Goal: Find specific page/section: Find specific page/section

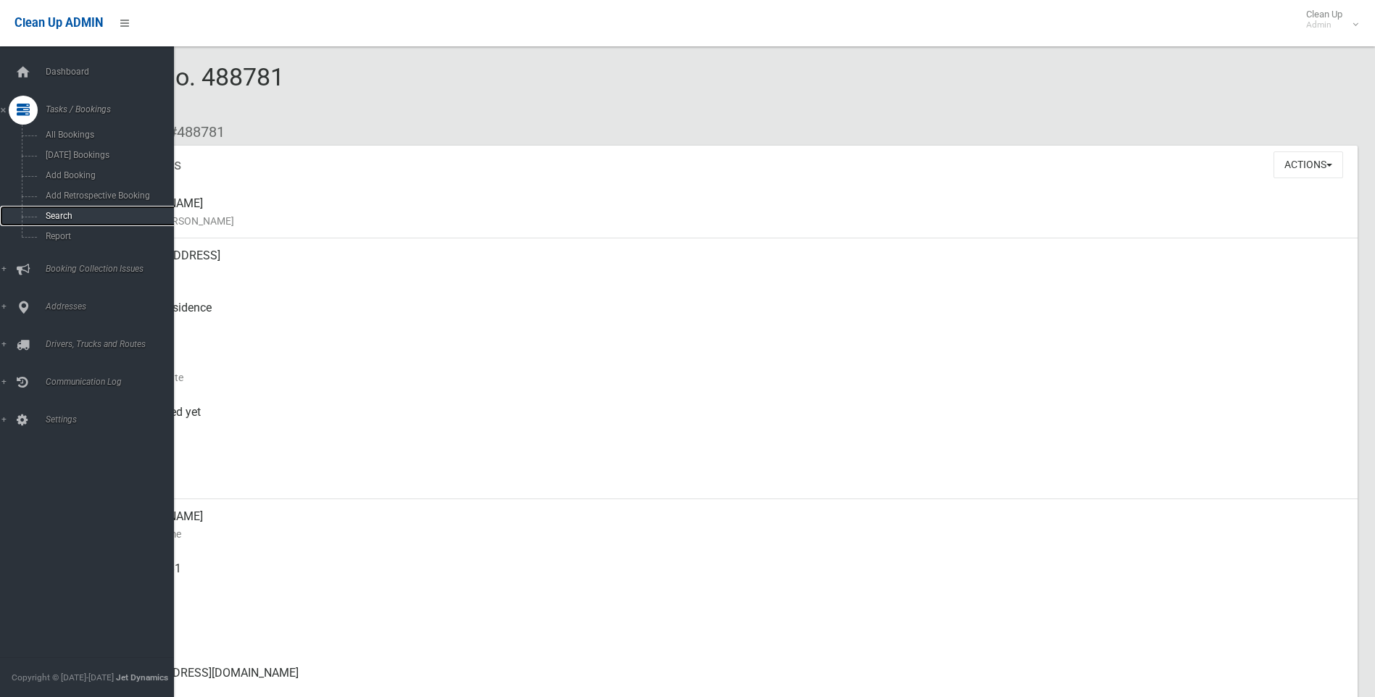
click at [60, 215] on span "Search" at bounding box center [106, 216] width 131 height 10
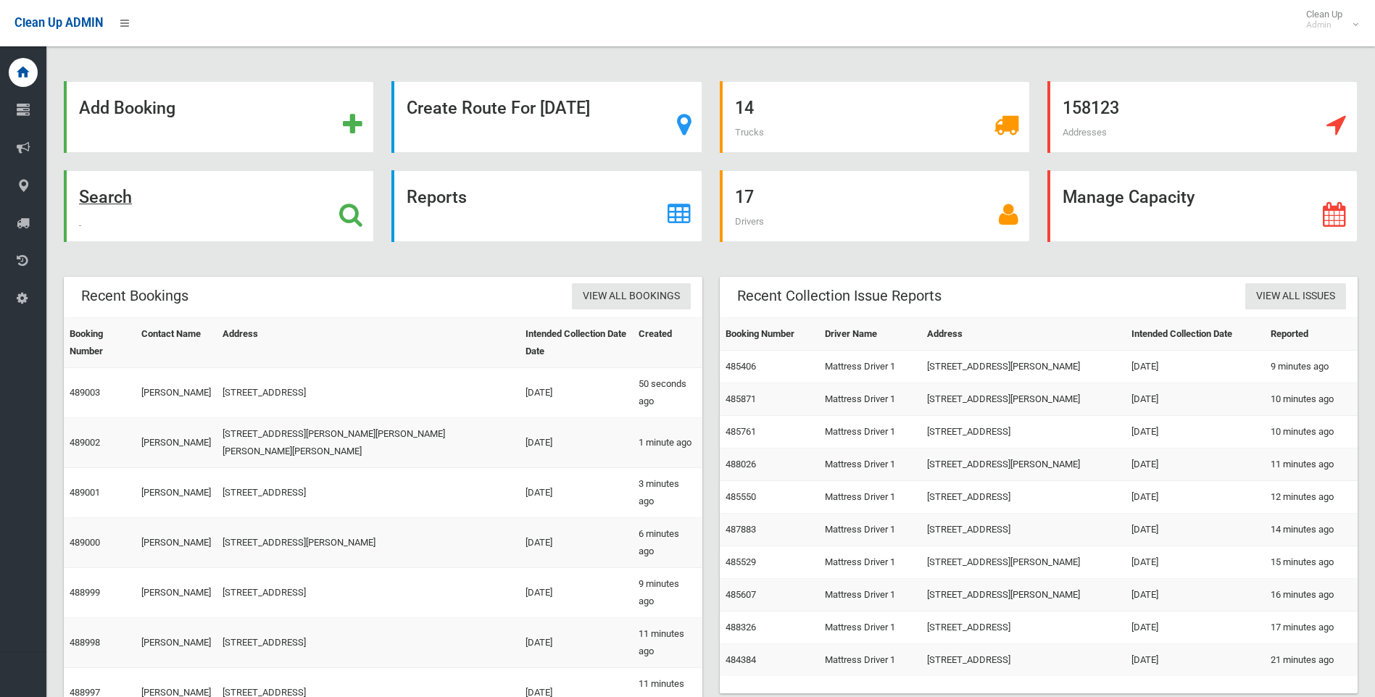
click at [96, 206] on strong "Search" at bounding box center [105, 197] width 53 height 20
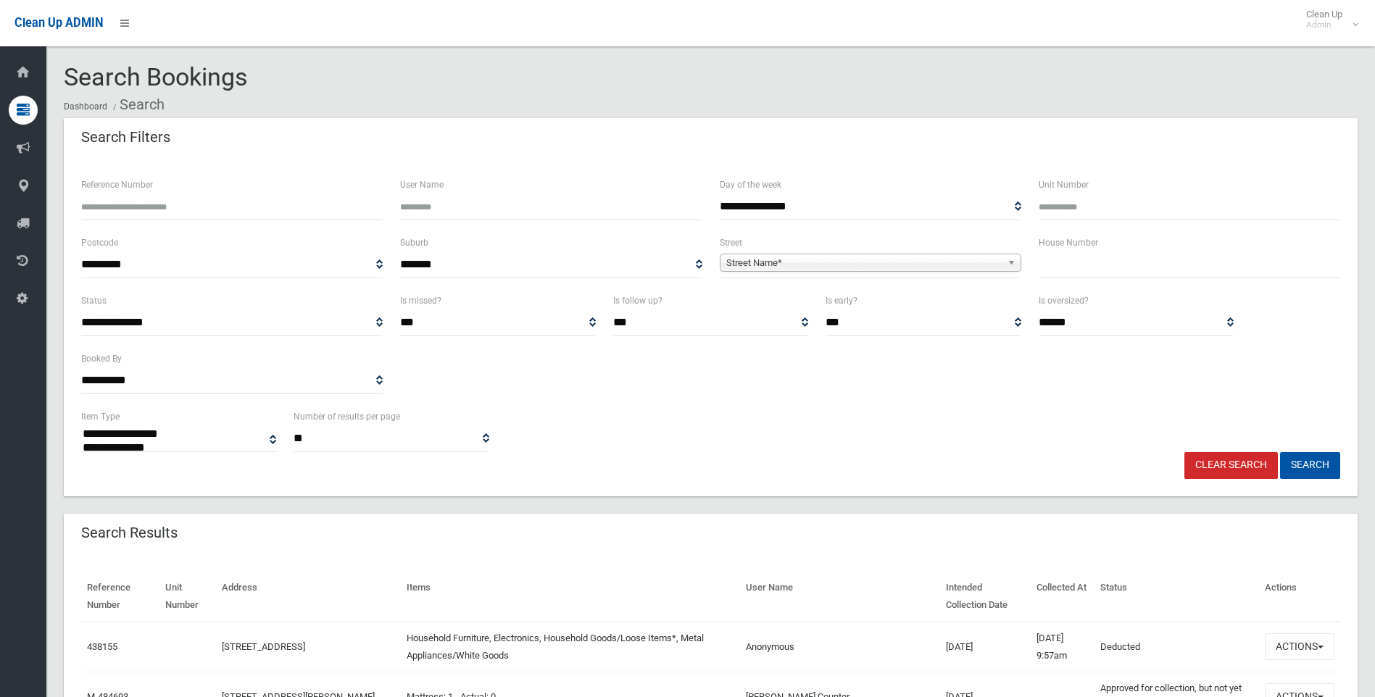
select select
click at [1156, 262] on input "text" at bounding box center [1188, 264] width 301 height 27
type input "****"
click at [950, 253] on span "**********" at bounding box center [870, 264] width 301 height 27
click at [797, 253] on span "**********" at bounding box center [870, 264] width 301 height 27
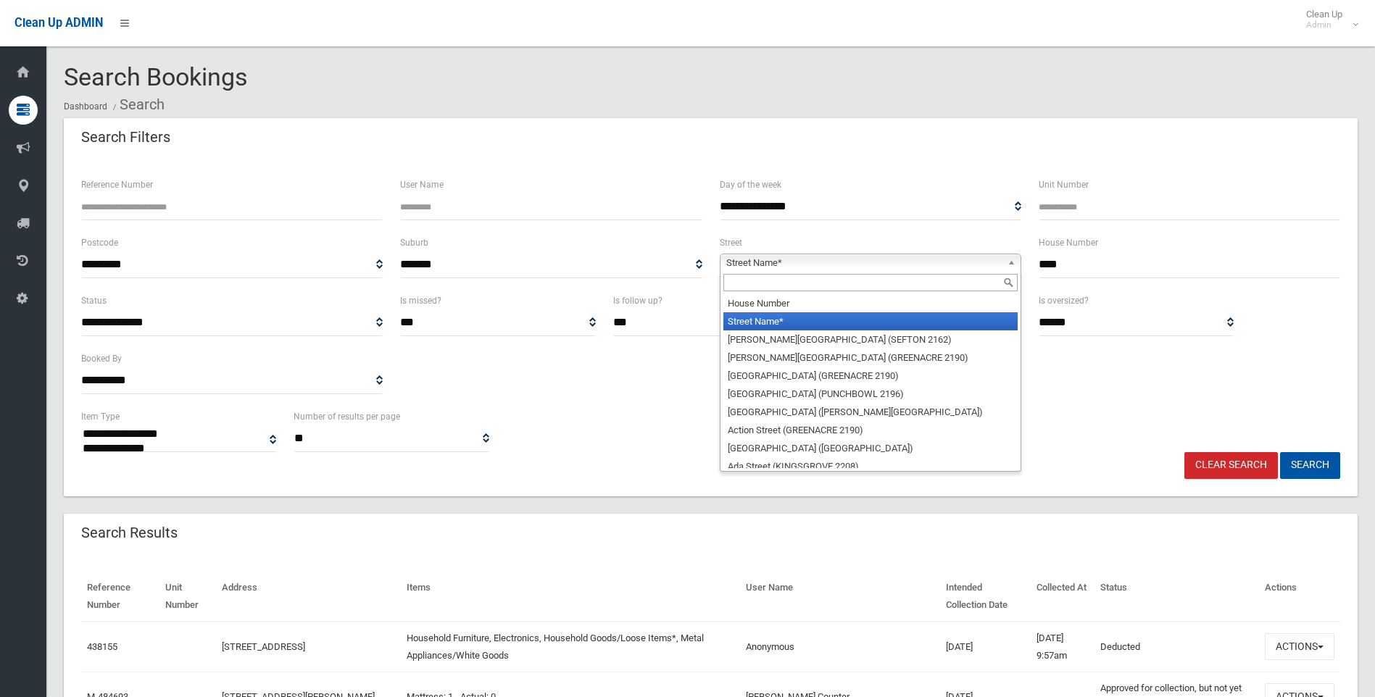
click at [783, 262] on span "Street Name*" at bounding box center [863, 262] width 275 height 17
click at [779, 283] on input "text" at bounding box center [870, 282] width 294 height 17
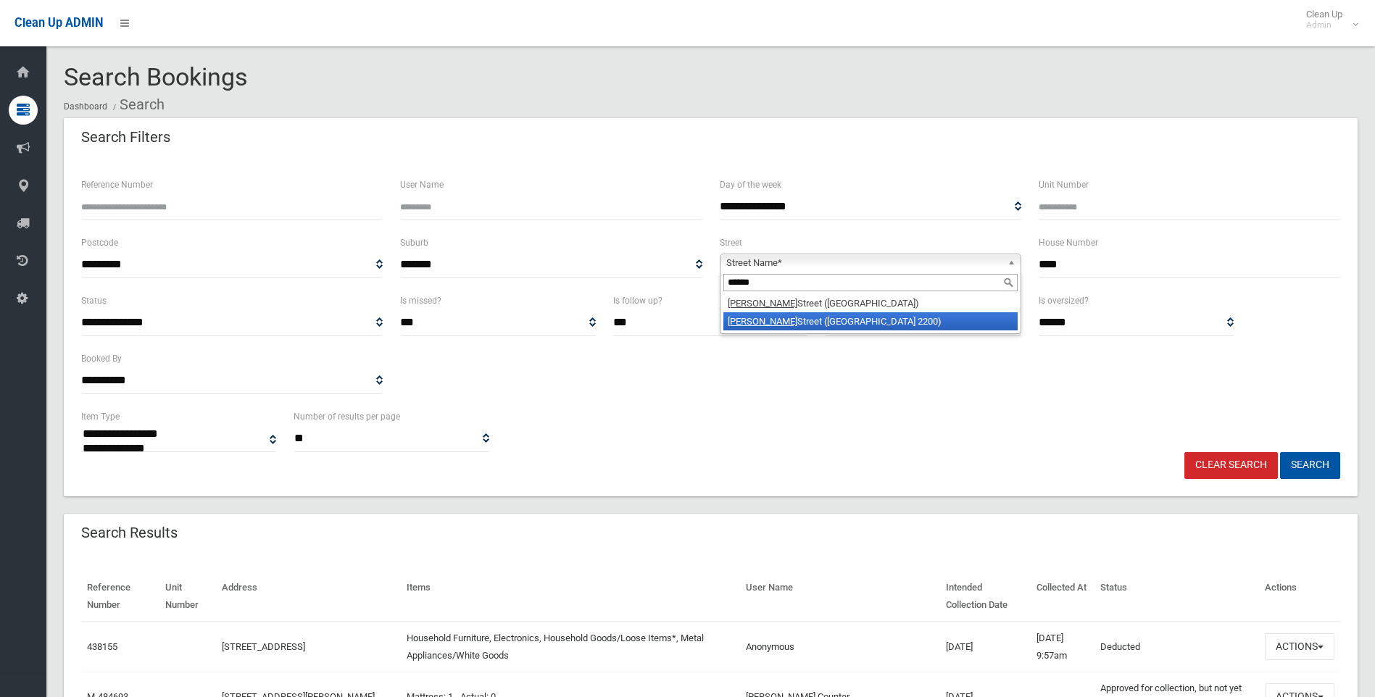
type input "******"
click at [807, 324] on li "Taylor Street (CONDELL PARK 2200)" at bounding box center [870, 321] width 294 height 18
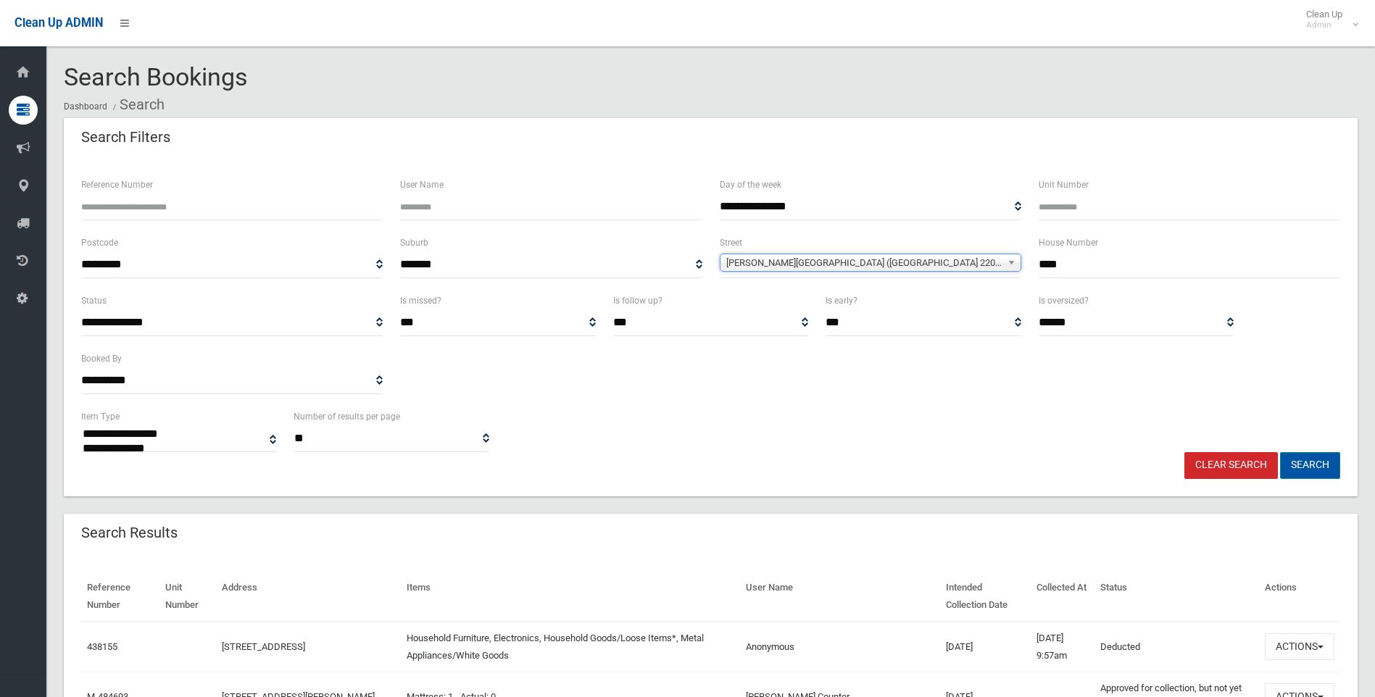
click at [1319, 472] on button "Search" at bounding box center [1310, 465] width 60 height 27
select select
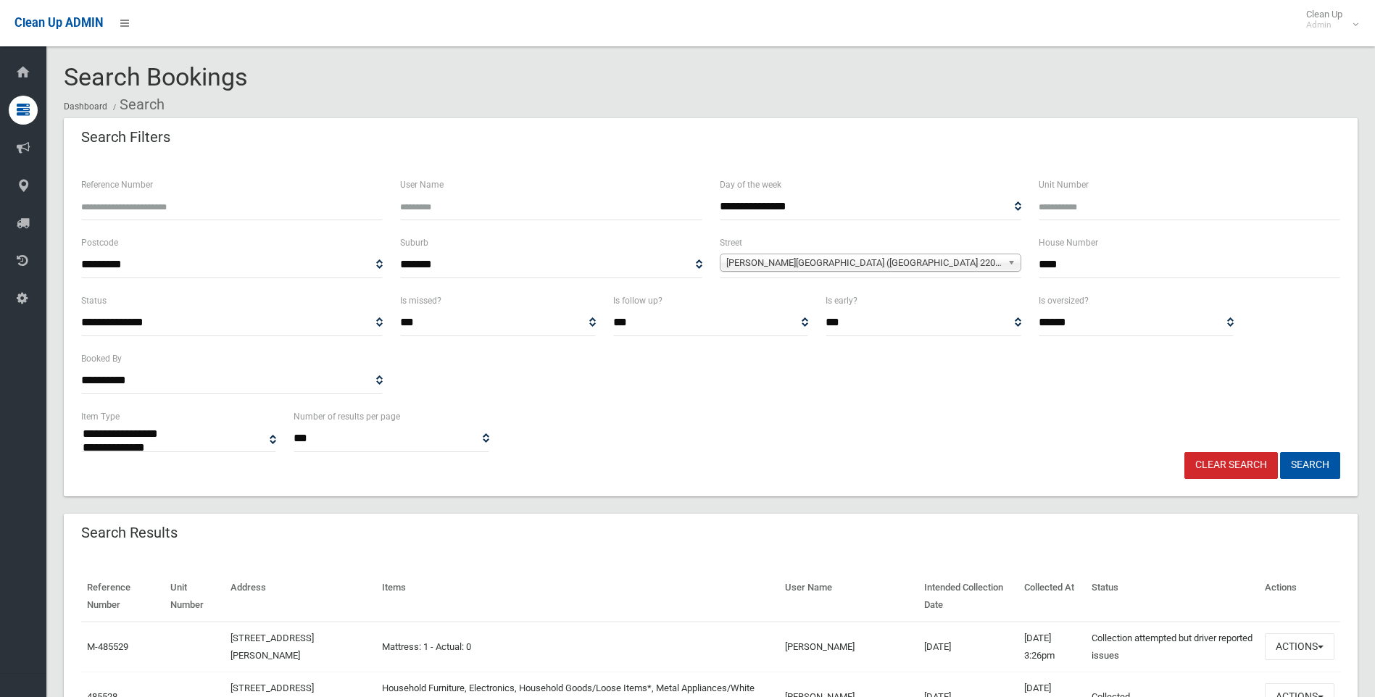
select select
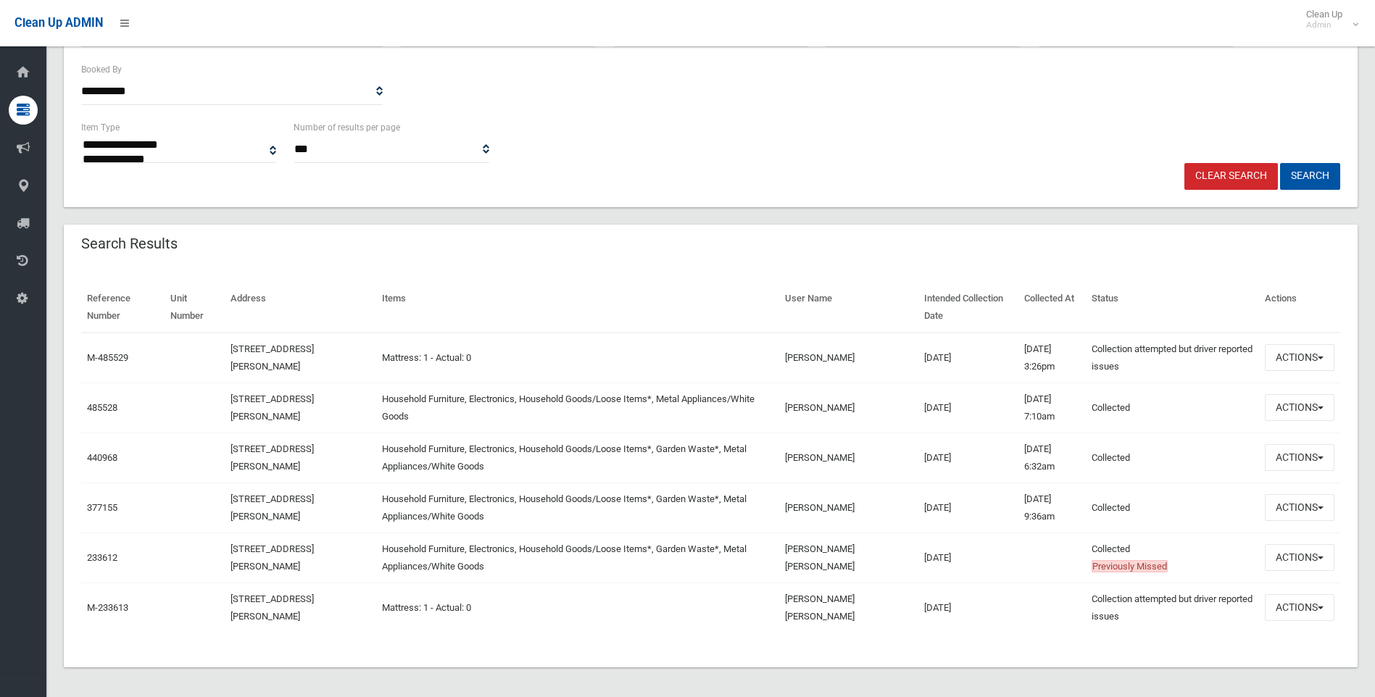
scroll to position [294, 0]
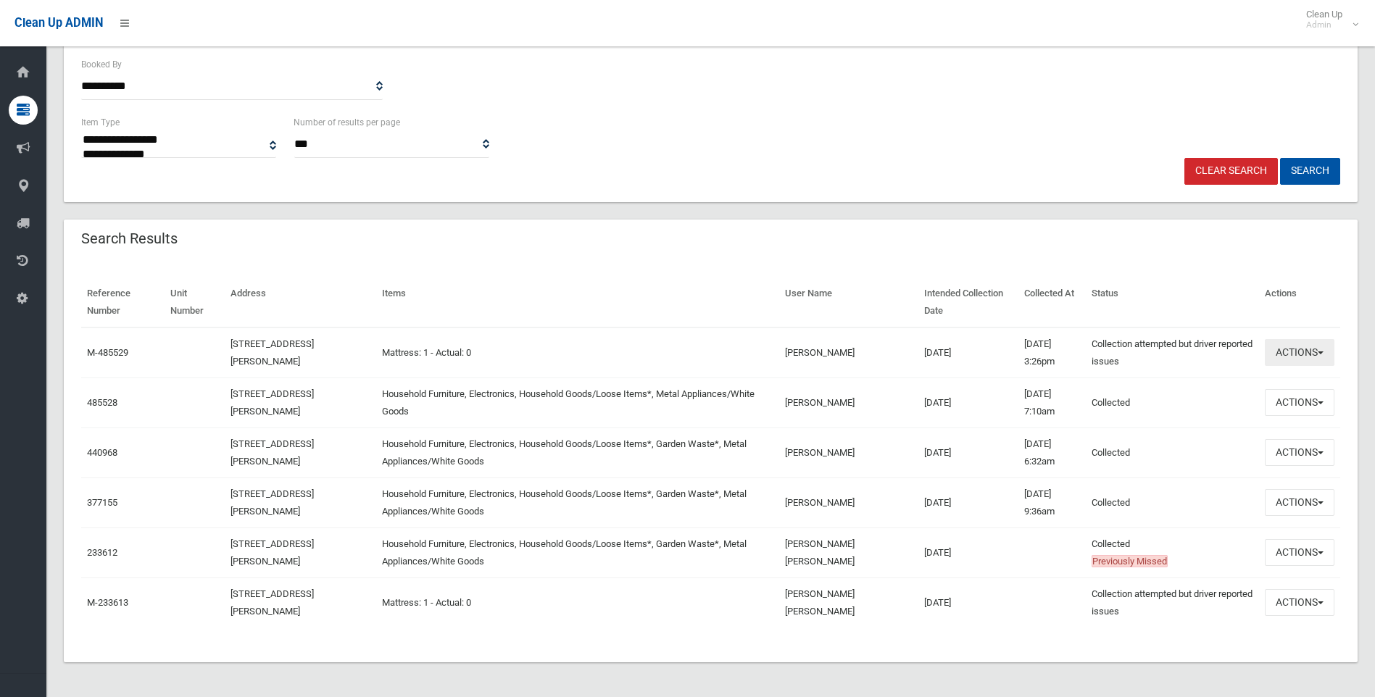
click at [1312, 354] on button "Actions" at bounding box center [1300, 352] width 70 height 27
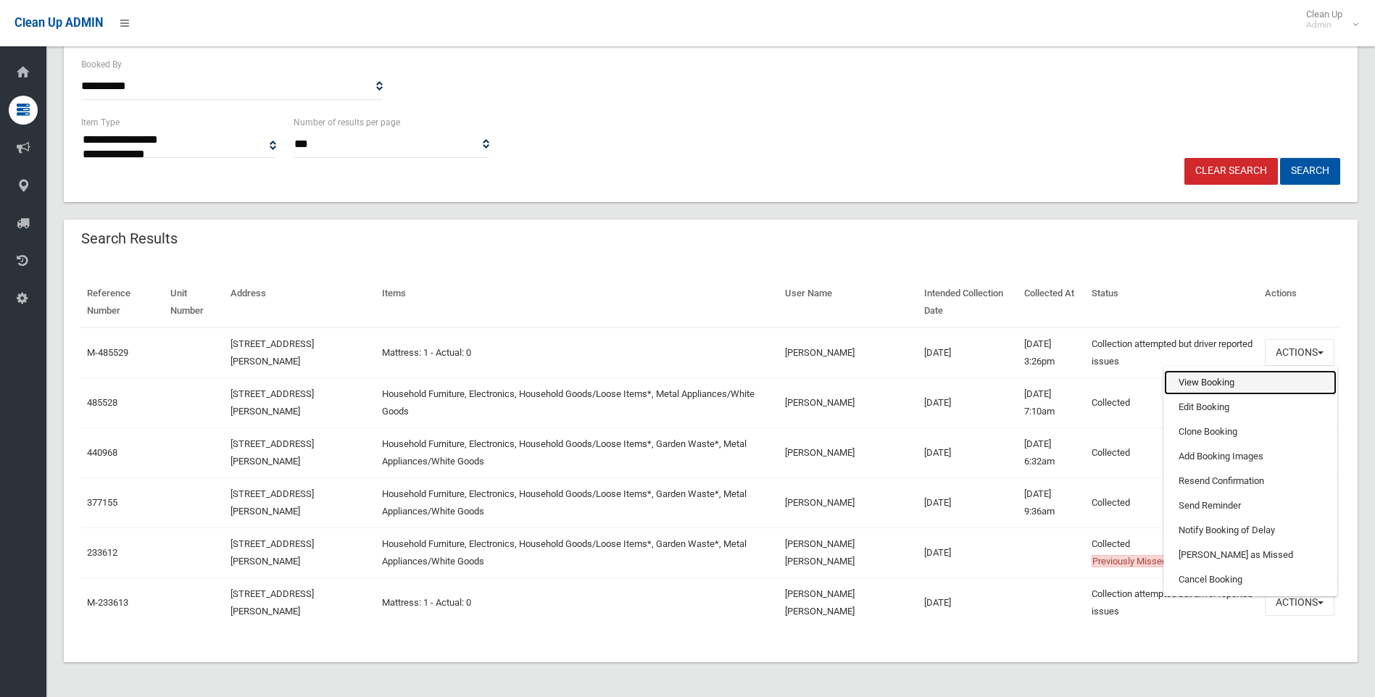
click at [1185, 377] on link "View Booking" at bounding box center [1250, 382] width 172 height 25
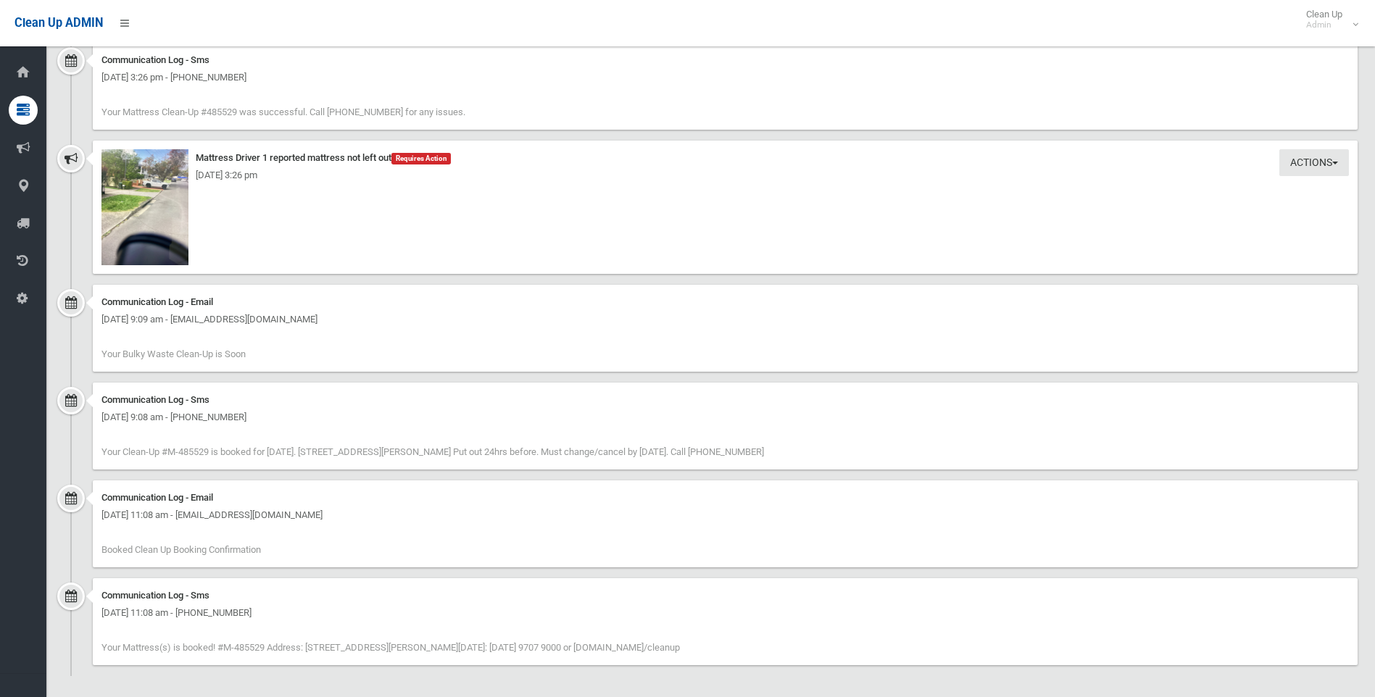
scroll to position [783, 0]
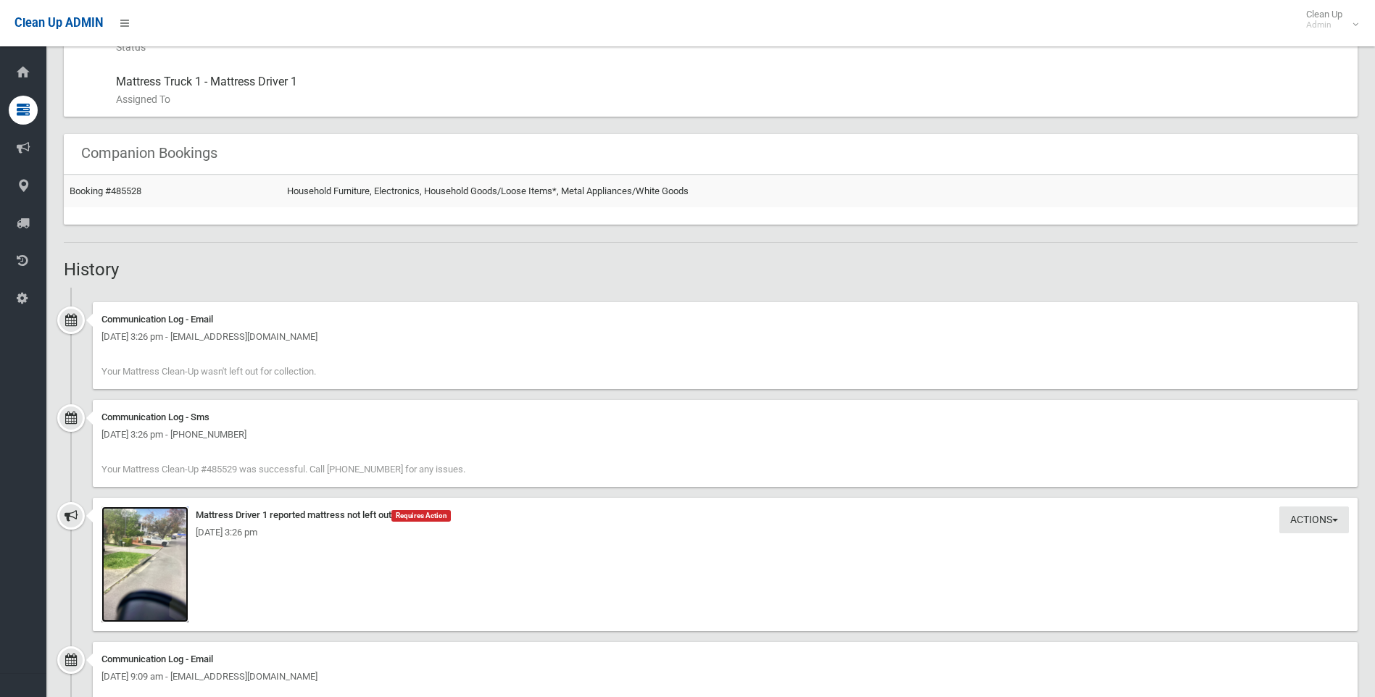
click at [157, 570] on img at bounding box center [144, 565] width 87 height 116
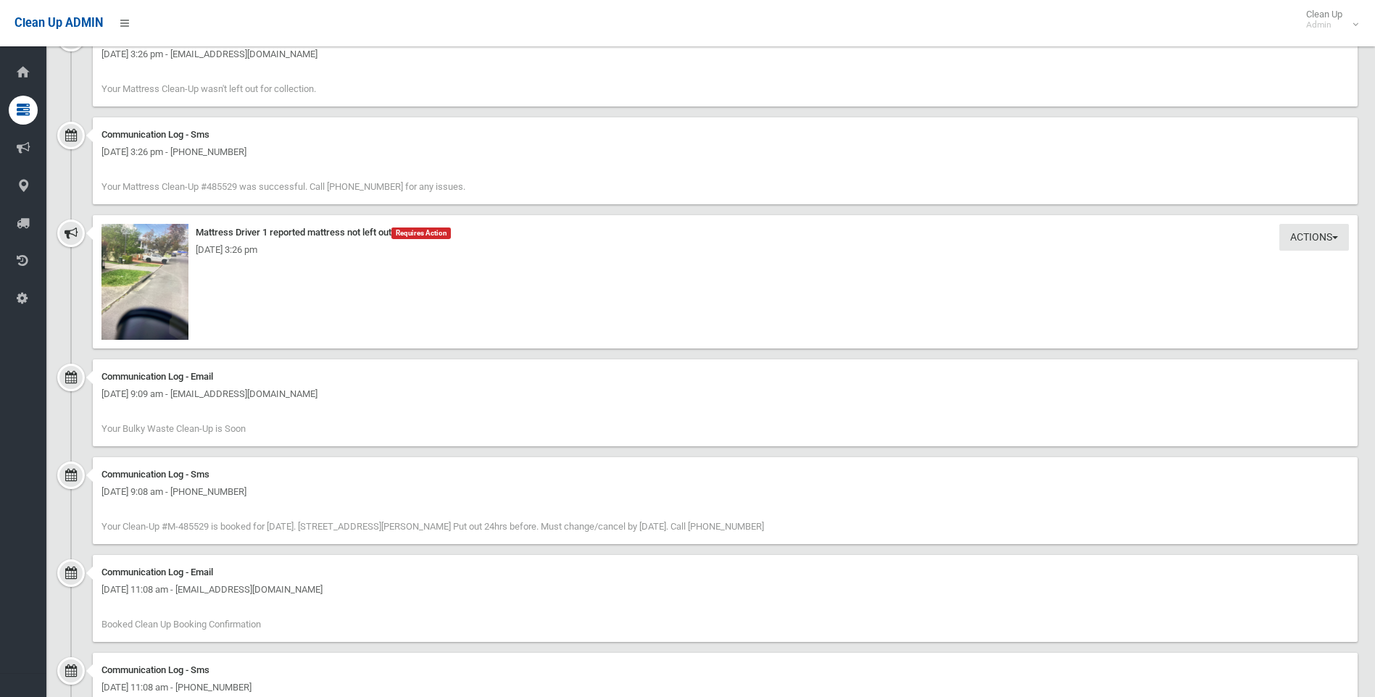
scroll to position [1145, 0]
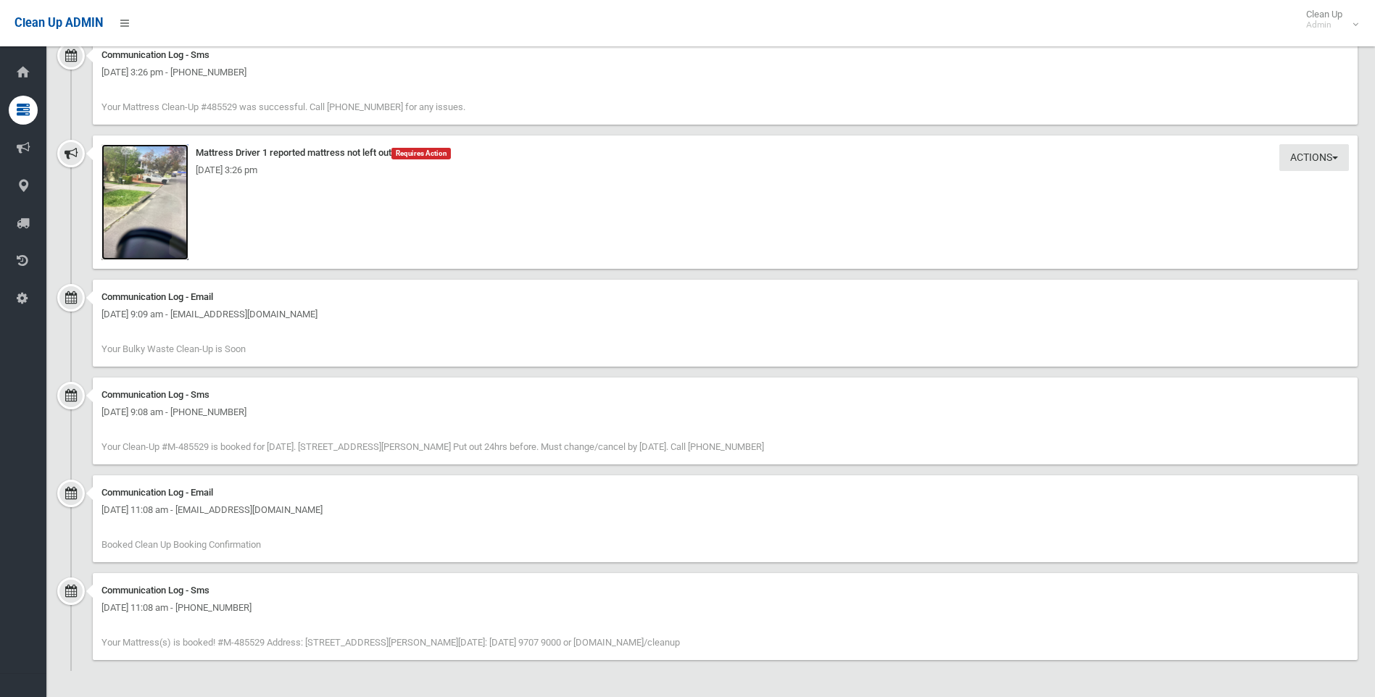
click at [141, 199] on img at bounding box center [144, 202] width 87 height 116
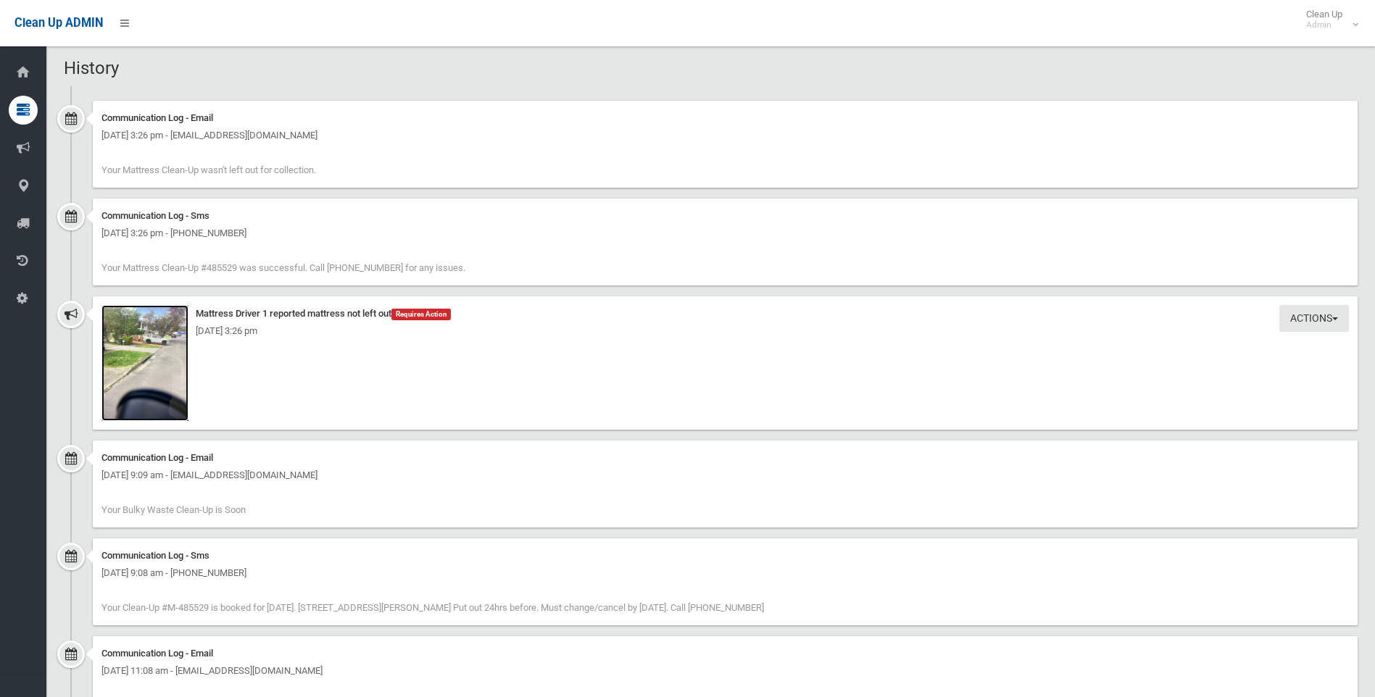
scroll to position [1015, 0]
